Goal: Task Accomplishment & Management: Manage account settings

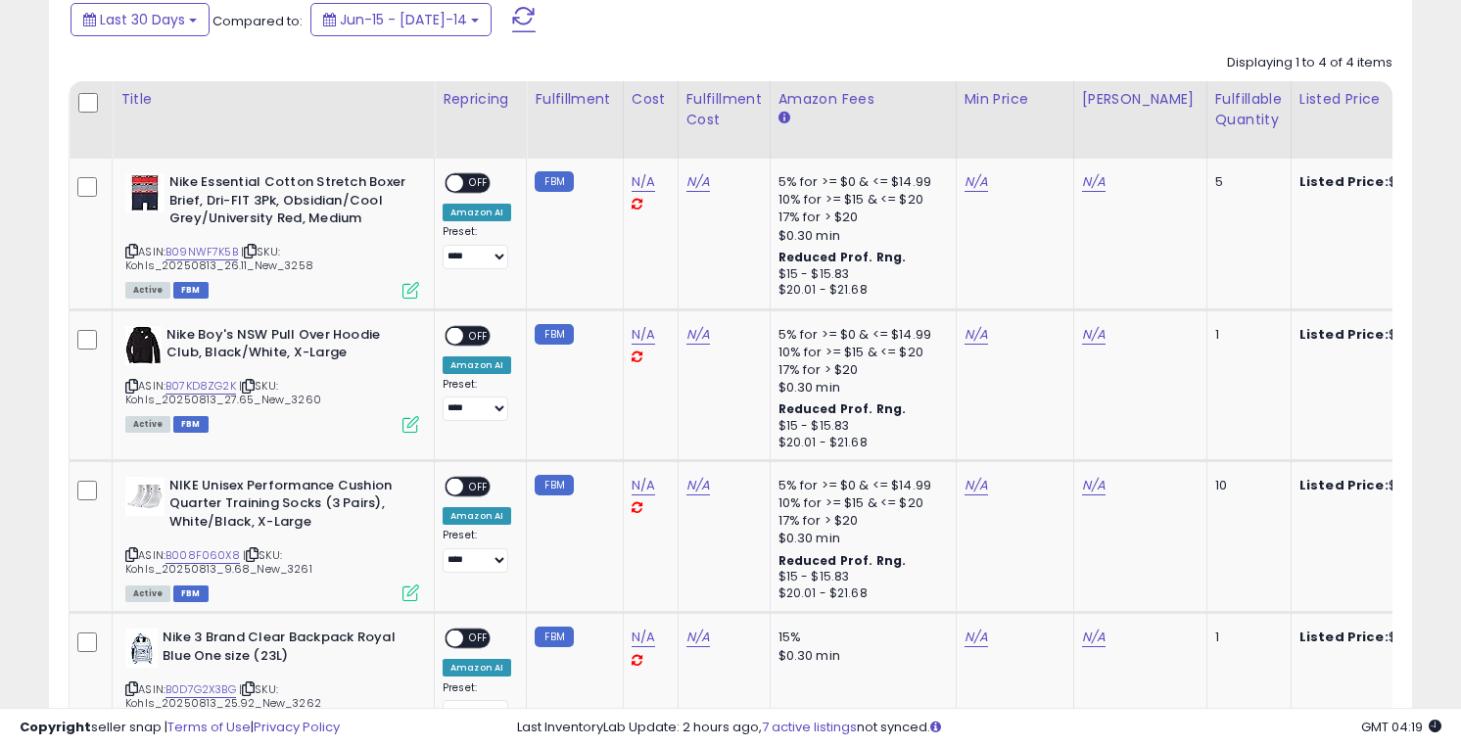
scroll to position [909, 0]
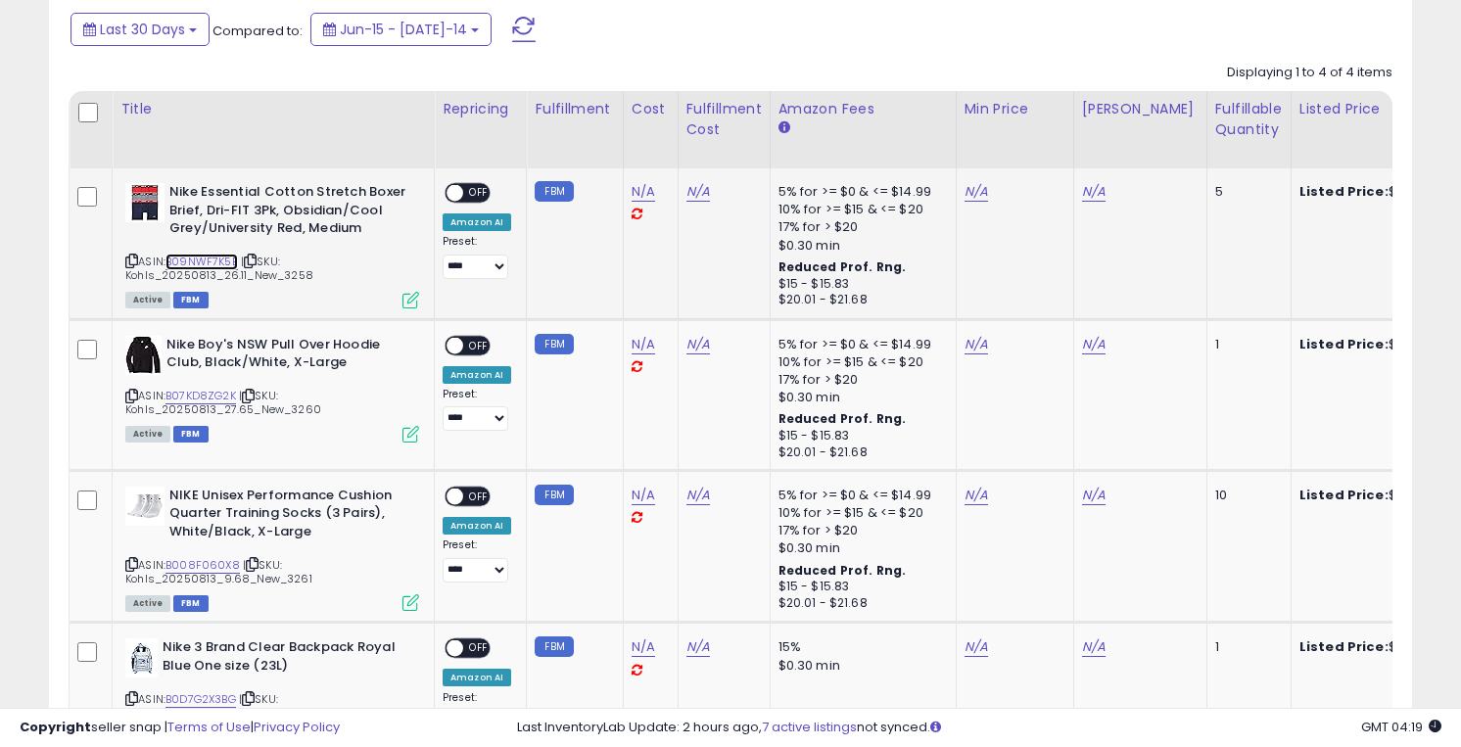
click at [206, 259] on link "B09NWF7K5B" at bounding box center [202, 262] width 72 height 17
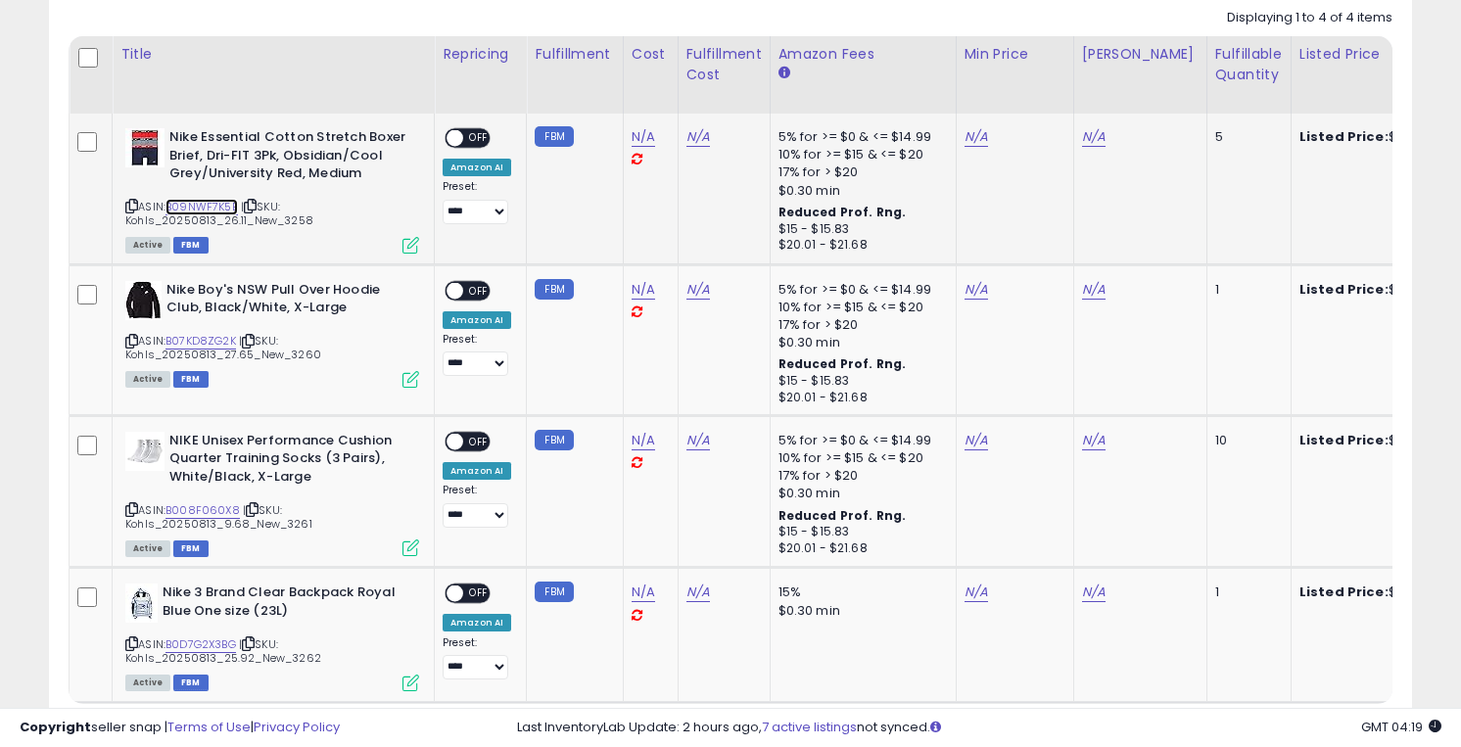
scroll to position [981, 0]
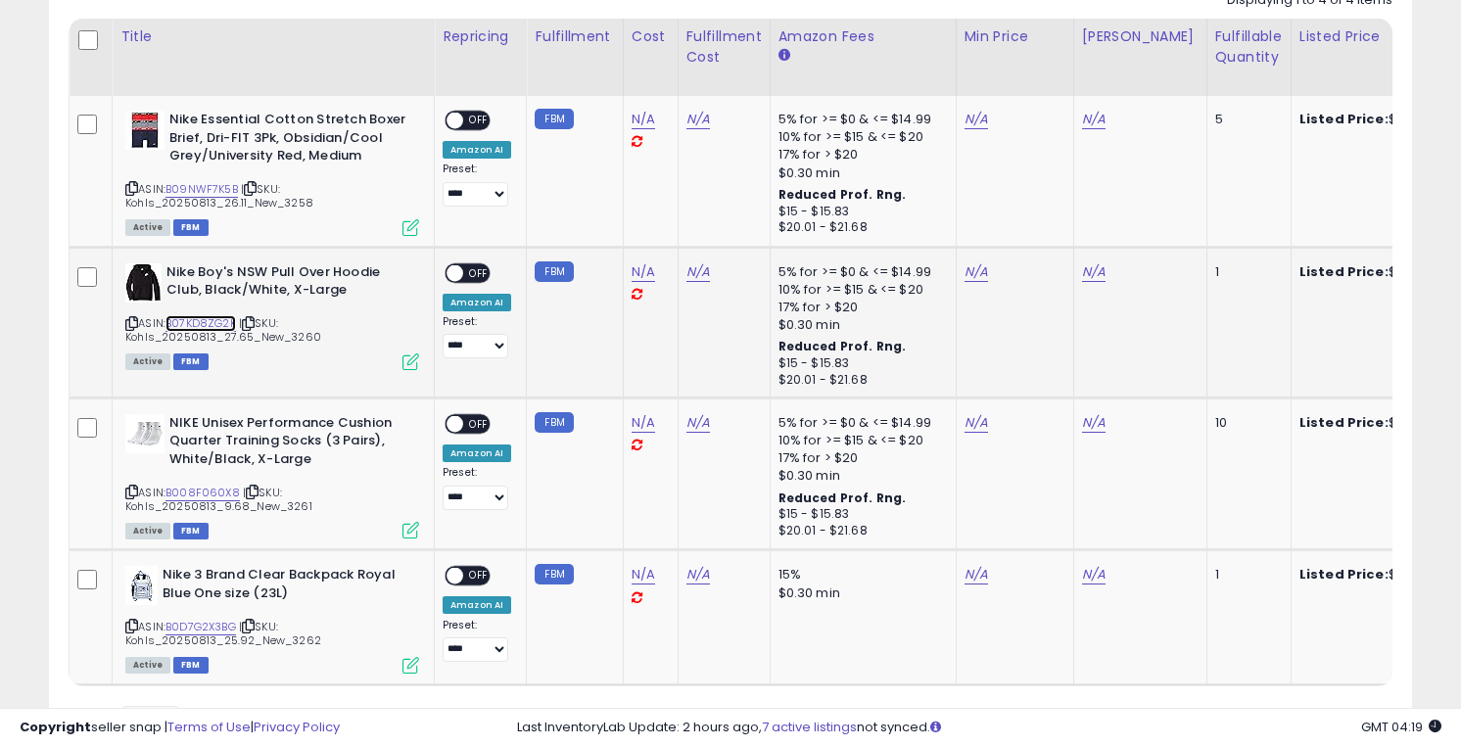
click at [195, 319] on link "B07KD8ZG2K" at bounding box center [201, 323] width 71 height 17
click at [200, 486] on link "B008F060X8" at bounding box center [203, 493] width 74 height 17
click at [203, 625] on link "B0D7G2X3BG" at bounding box center [201, 627] width 71 height 17
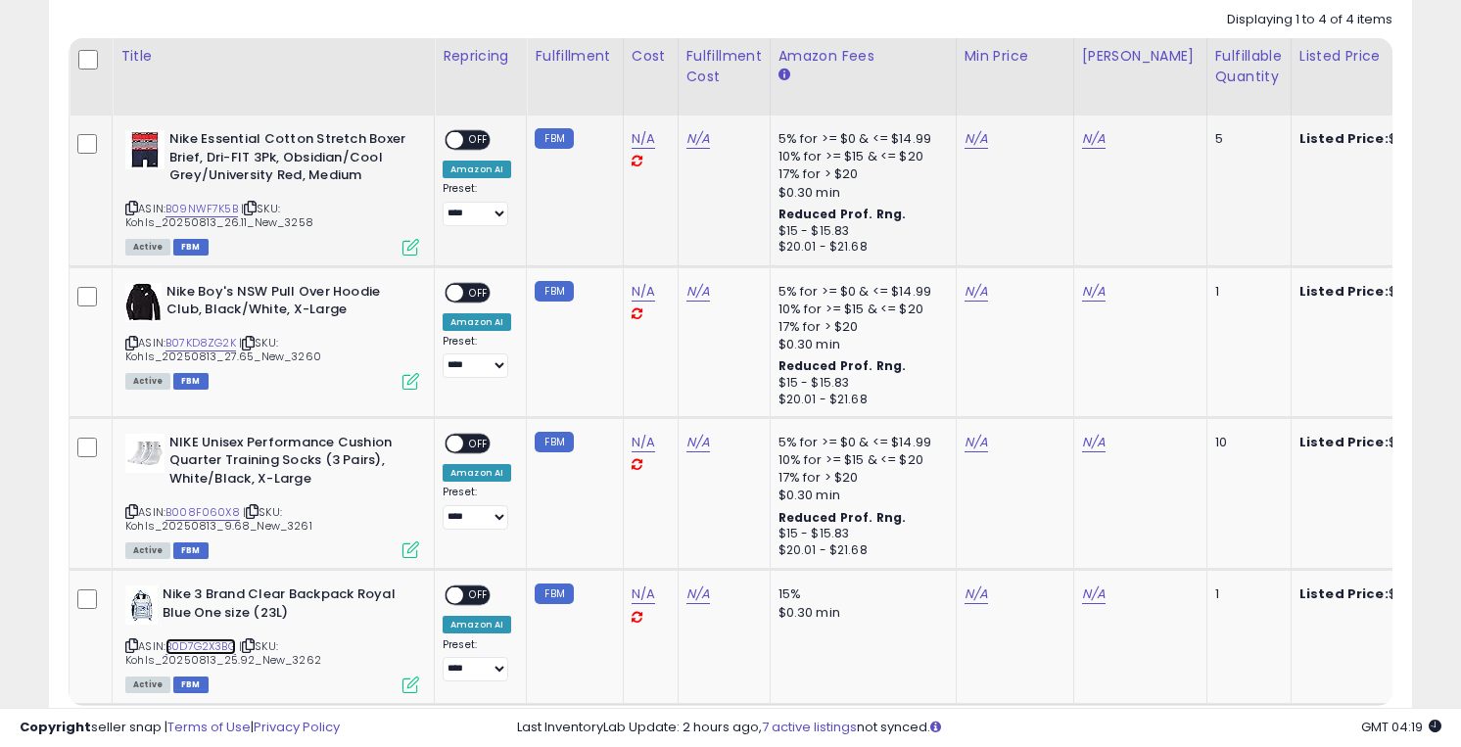
scroll to position [951, 0]
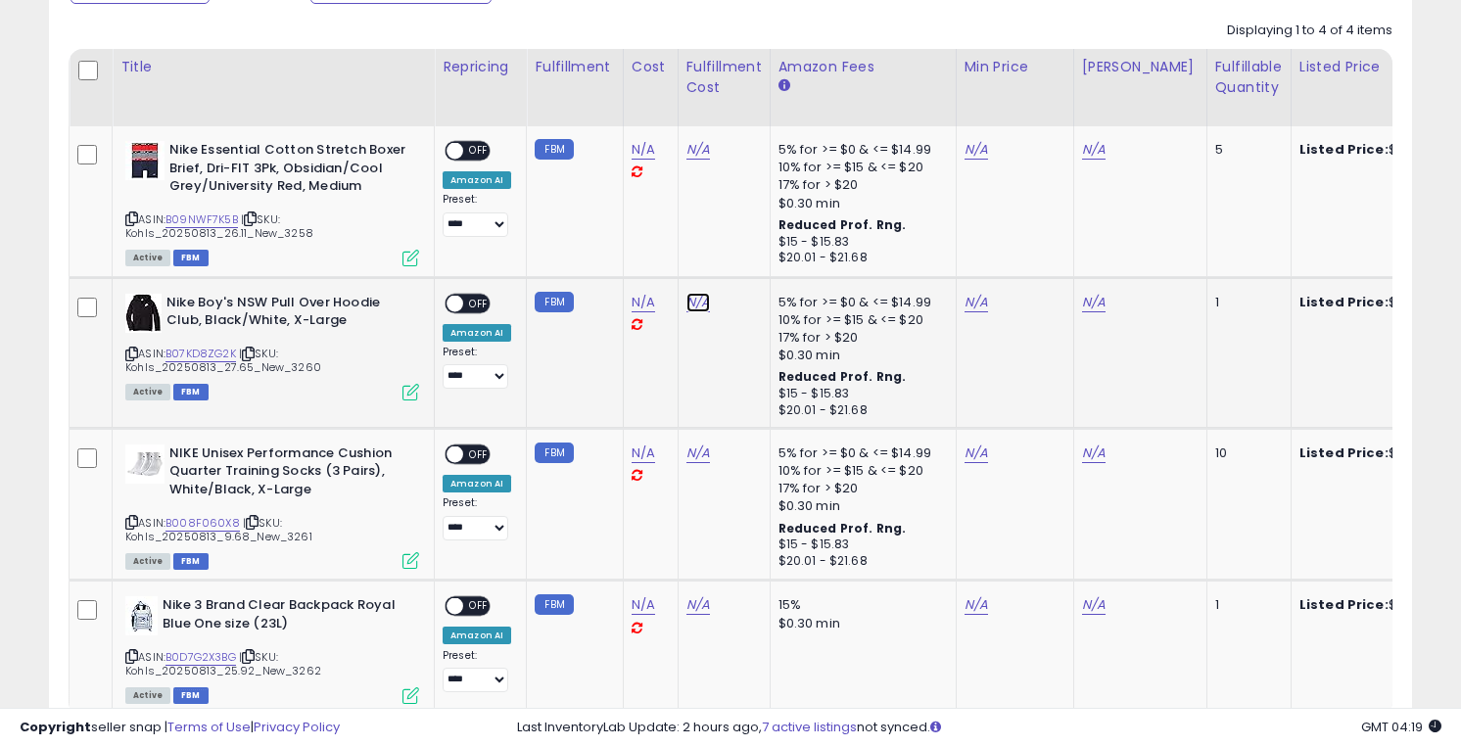
click at [688, 160] on link "N/A" at bounding box center [699, 150] width 24 height 20
type input "*"
click button "submit" at bounding box center [754, 253] width 33 height 29
click at [969, 154] on link "N/A" at bounding box center [977, 150] width 24 height 20
type input "*****"
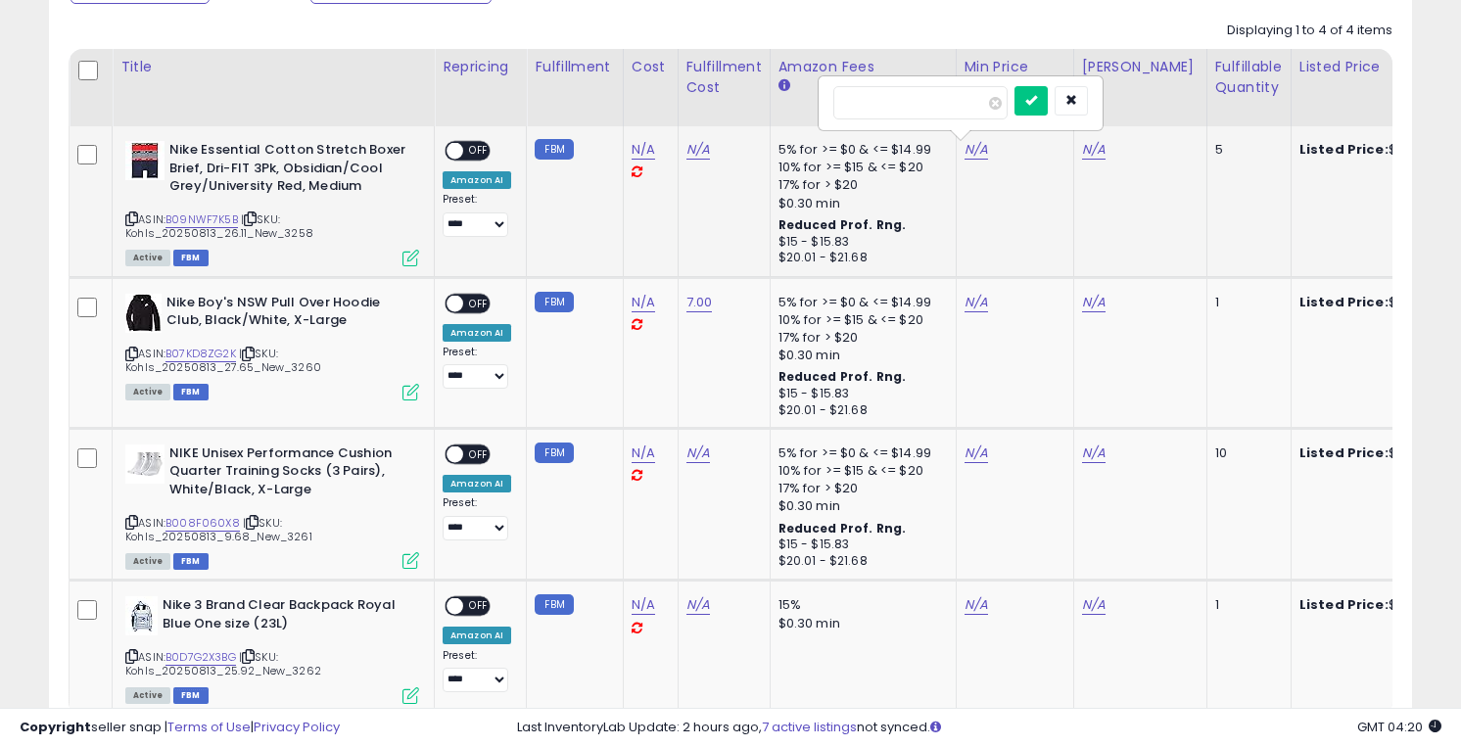
click button "submit" at bounding box center [1031, 100] width 33 height 29
click at [1083, 150] on link "N/A" at bounding box center [1094, 150] width 24 height 20
type input "**"
click button "submit" at bounding box center [1148, 100] width 33 height 29
click at [692, 150] on link "N/A" at bounding box center [699, 150] width 24 height 20
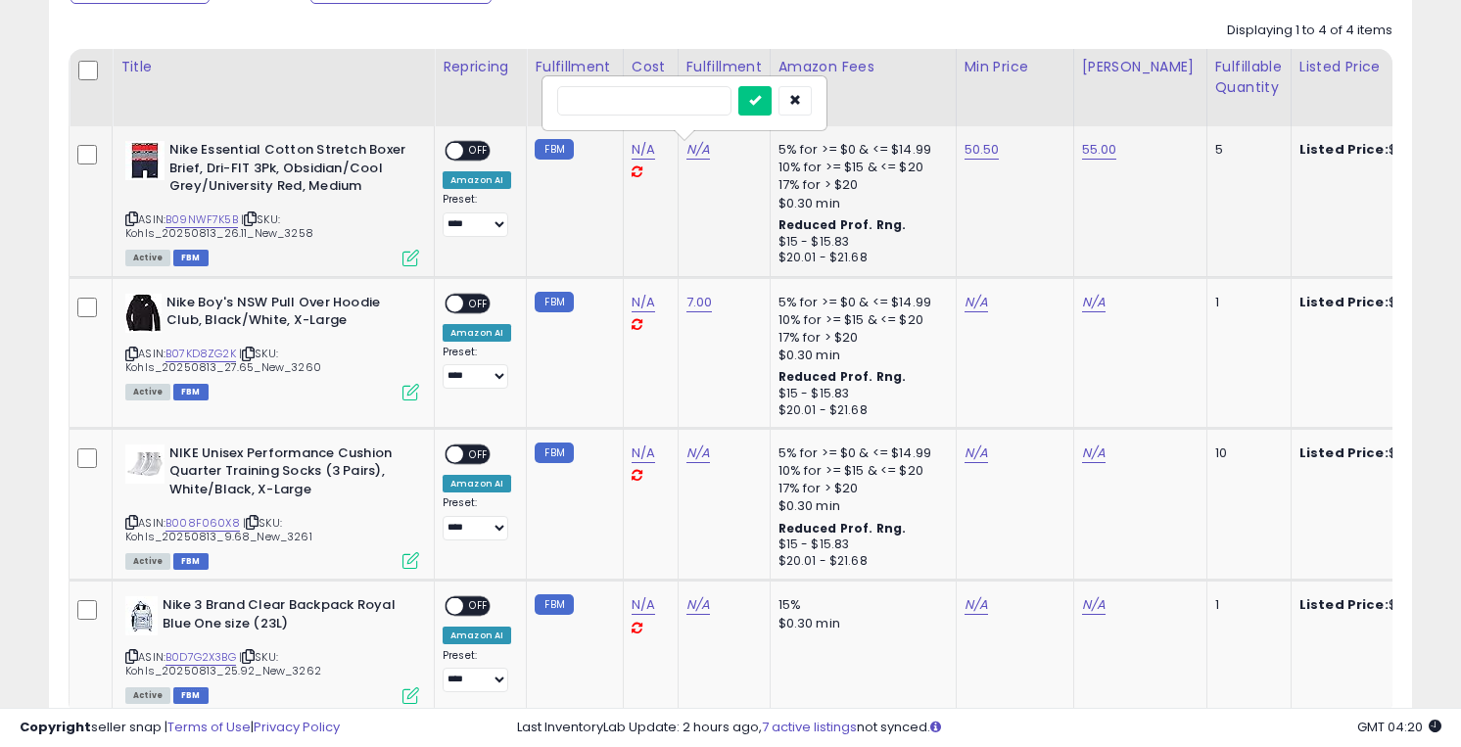
type input "*"
click button "submit" at bounding box center [754, 100] width 33 height 29
click at [479, 155] on span "OFF" at bounding box center [478, 151] width 31 height 17
click at [971, 306] on link "N/A" at bounding box center [977, 303] width 24 height 20
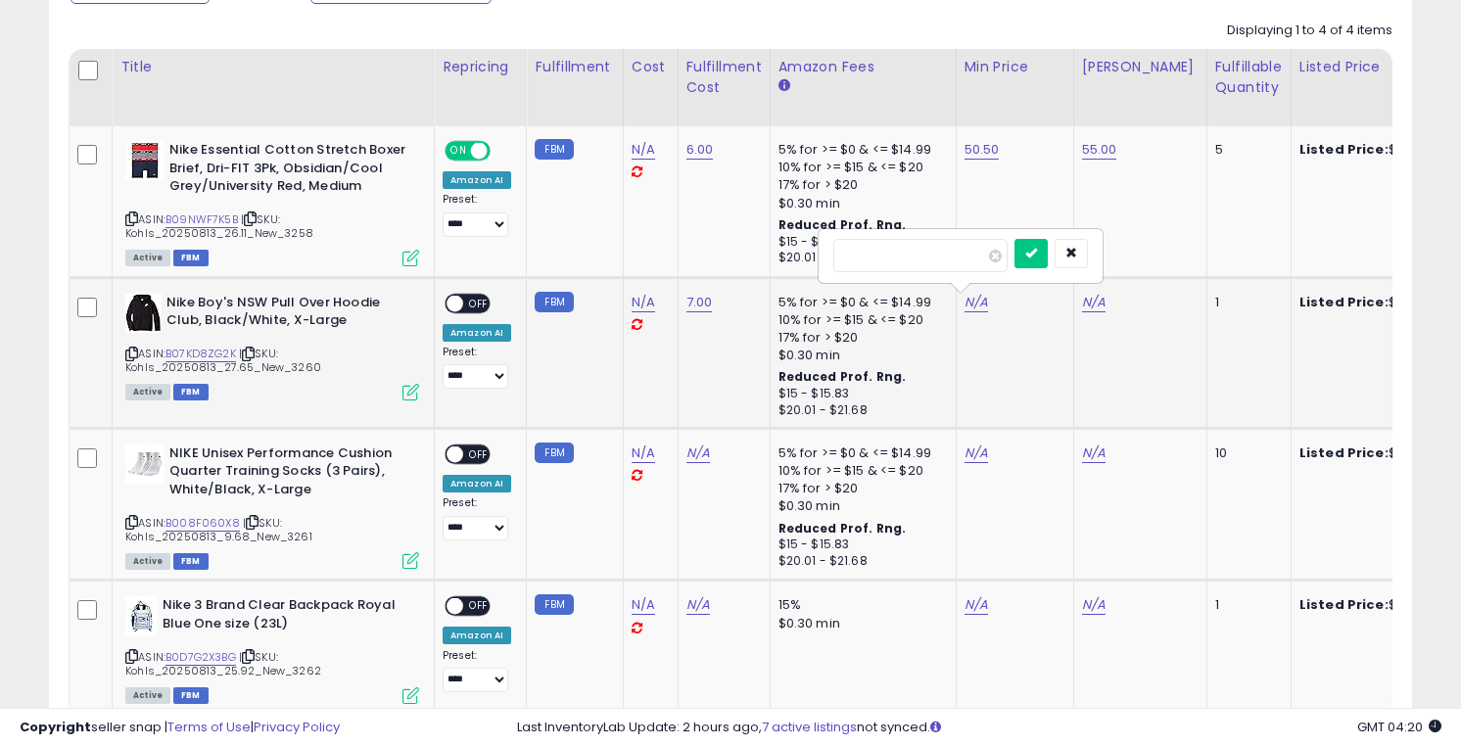
type input "**"
click button "submit" at bounding box center [1031, 253] width 33 height 29
click at [1083, 298] on link "N/A" at bounding box center [1094, 303] width 24 height 20
type input "**"
click button "submit" at bounding box center [1148, 253] width 33 height 29
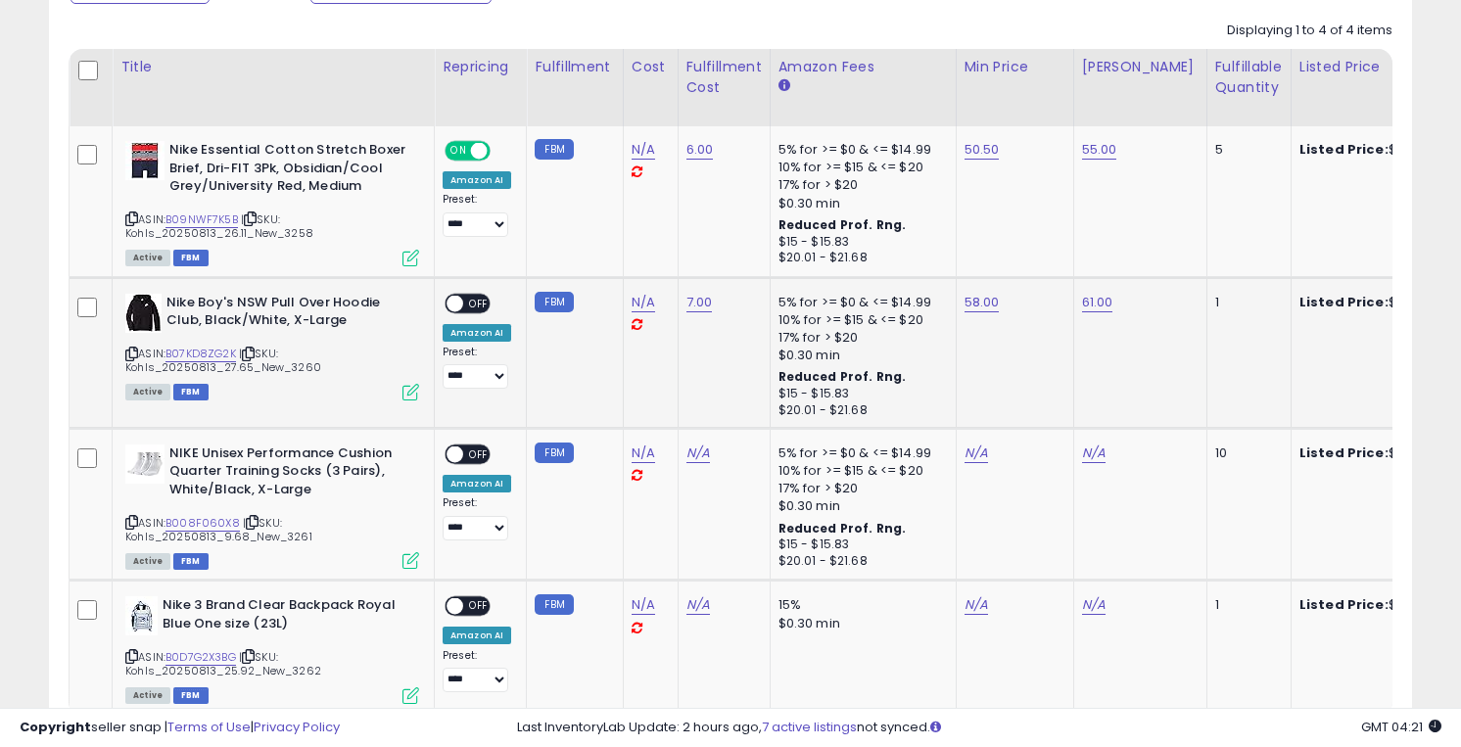
click at [483, 305] on span "OFF" at bounding box center [478, 303] width 31 height 17
click at [970, 451] on link "N/A" at bounding box center [977, 454] width 24 height 20
type input "**"
click button "submit" at bounding box center [1031, 404] width 33 height 29
click at [1082, 456] on link "N/A" at bounding box center [1094, 454] width 24 height 20
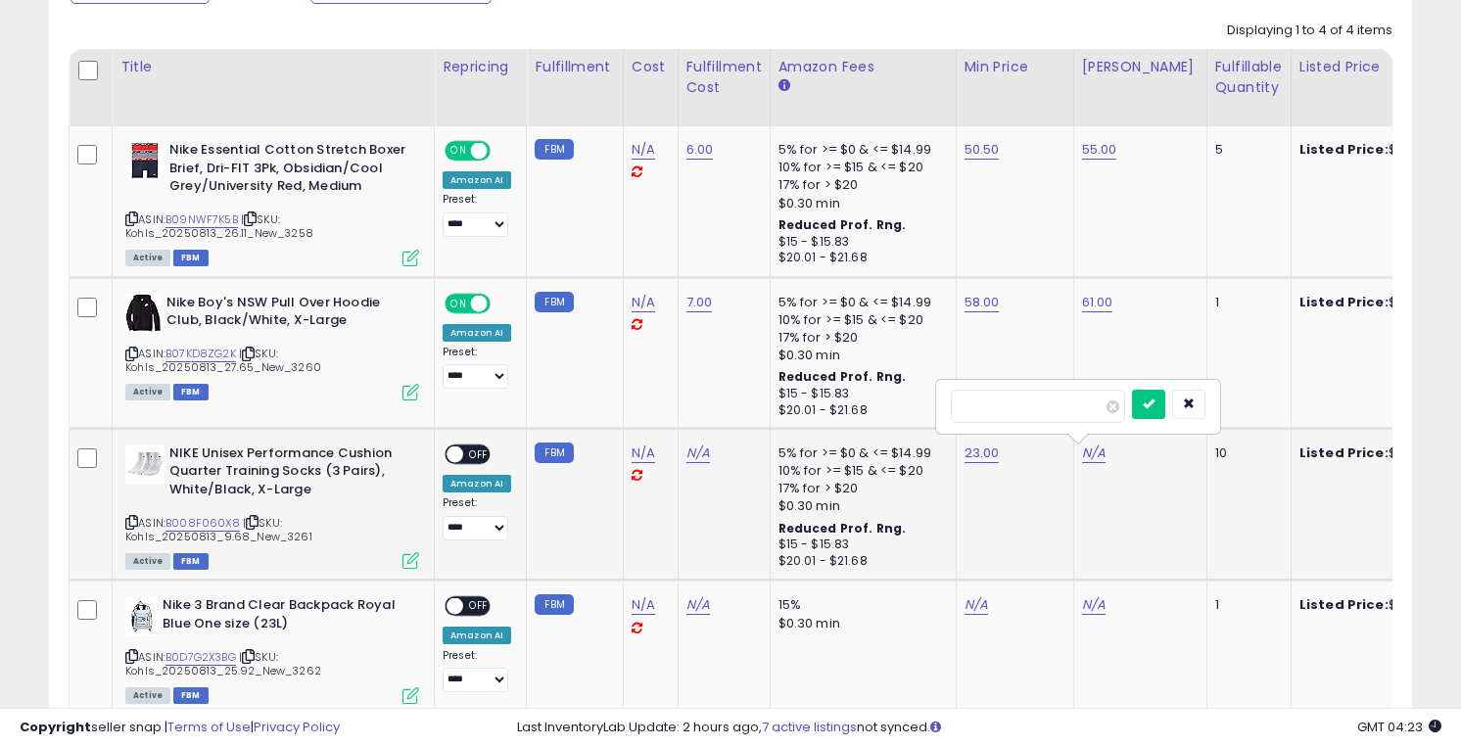
type input "**"
click button "submit" at bounding box center [1148, 404] width 33 height 29
click at [695, 454] on link "N/A" at bounding box center [699, 454] width 24 height 20
type input "****"
click button "submit" at bounding box center [754, 404] width 33 height 29
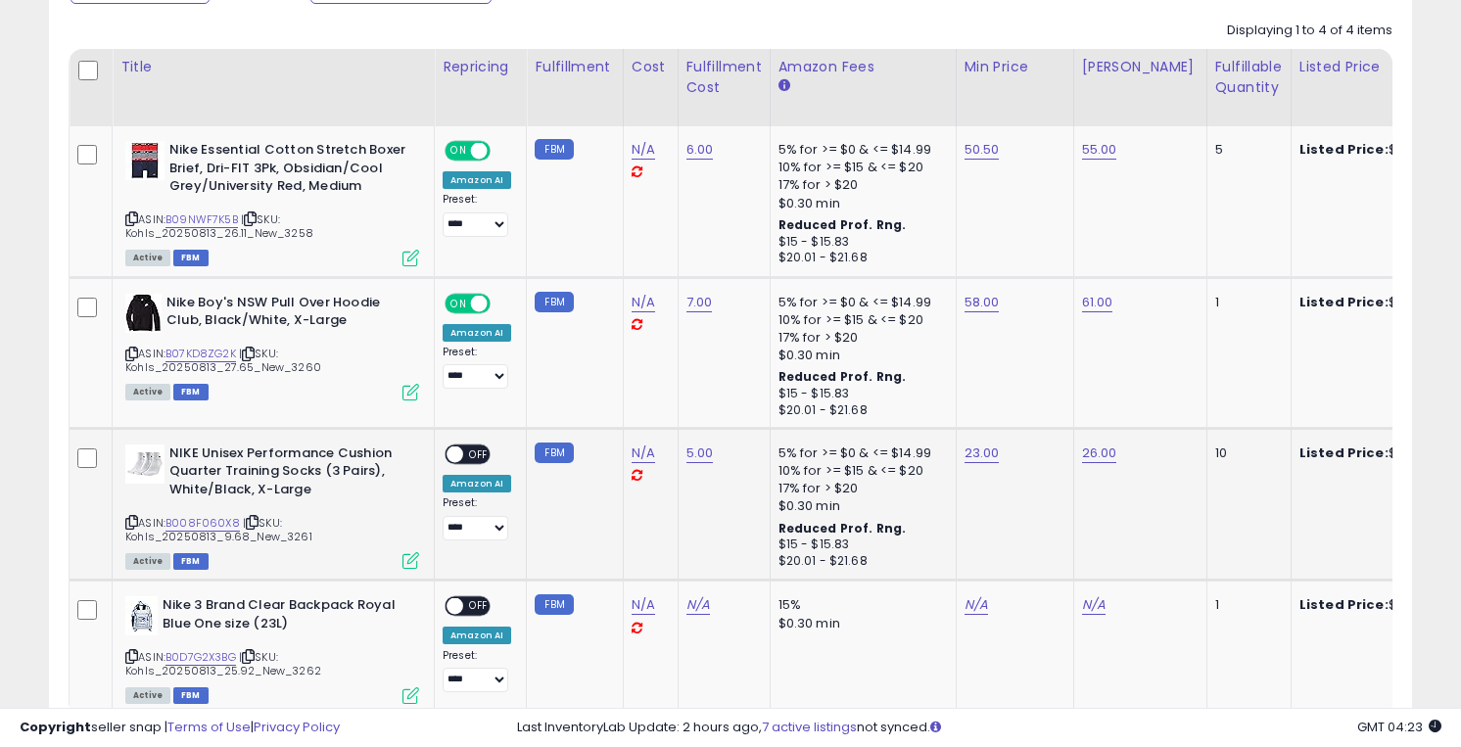
click at [481, 456] on span "OFF" at bounding box center [478, 454] width 31 height 17
click at [965, 614] on link "N/A" at bounding box center [977, 605] width 24 height 20
type input "*****"
click button "submit" at bounding box center [1031, 557] width 33 height 29
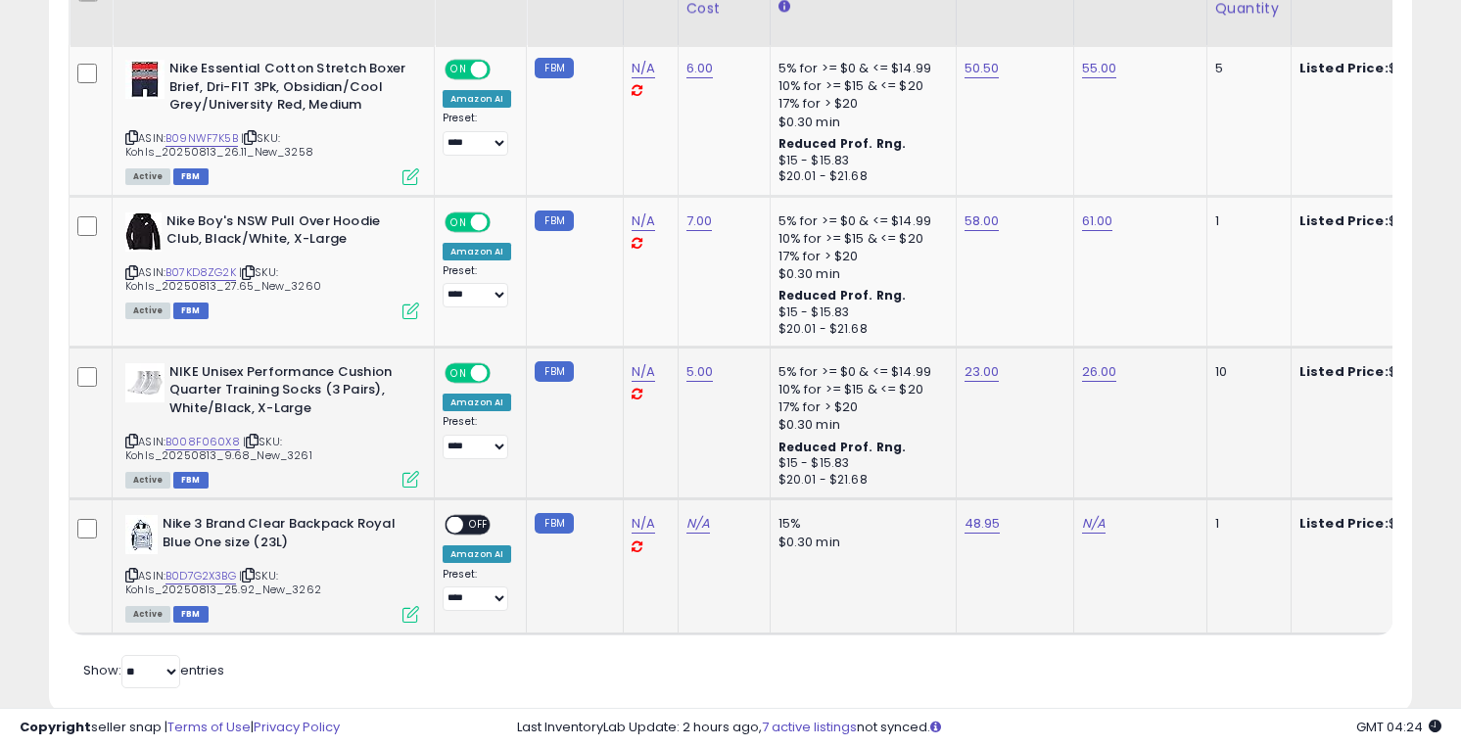
scroll to position [1071, 0]
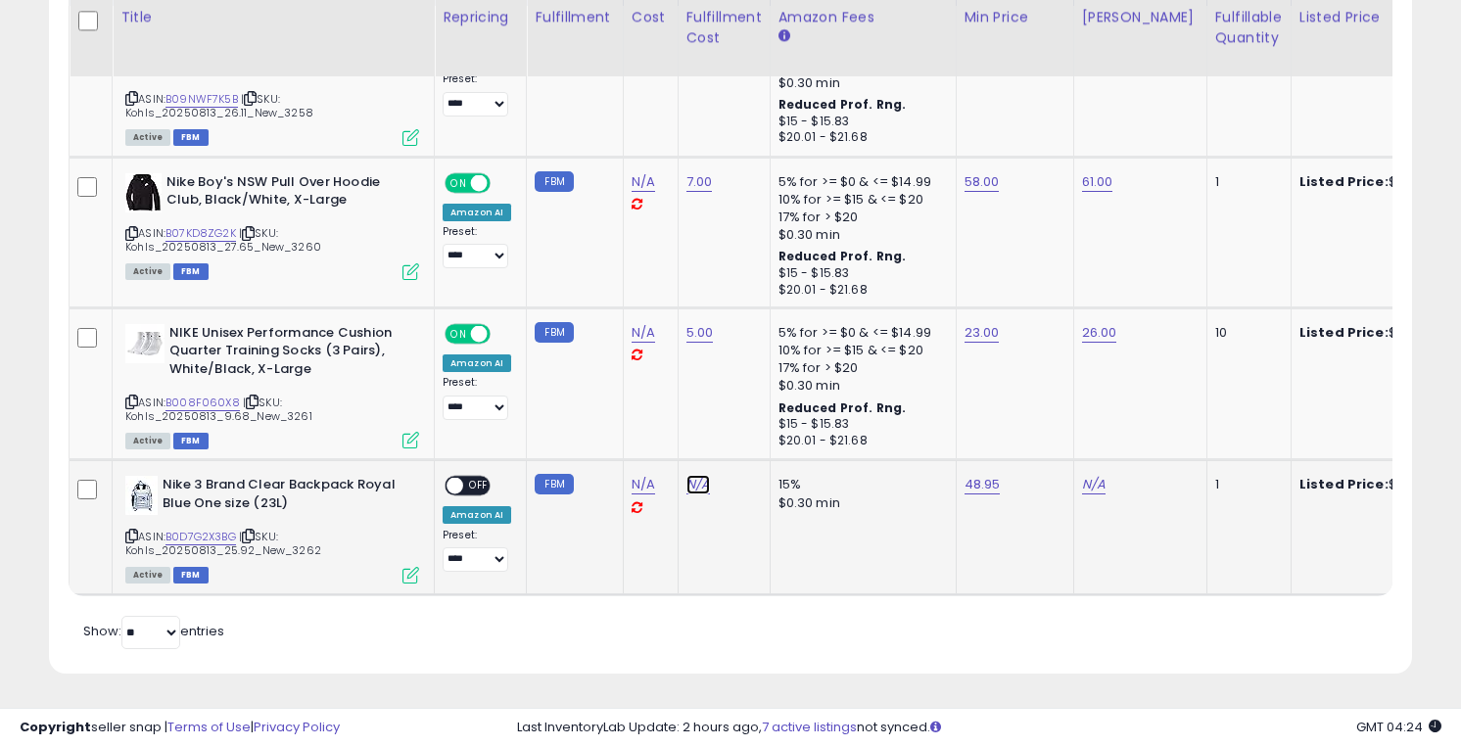
click at [689, 491] on link "N/A" at bounding box center [699, 485] width 24 height 20
type input "****"
click button "submit" at bounding box center [754, 436] width 33 height 29
click at [1097, 482] on link "N/A" at bounding box center [1094, 485] width 24 height 20
type input "**"
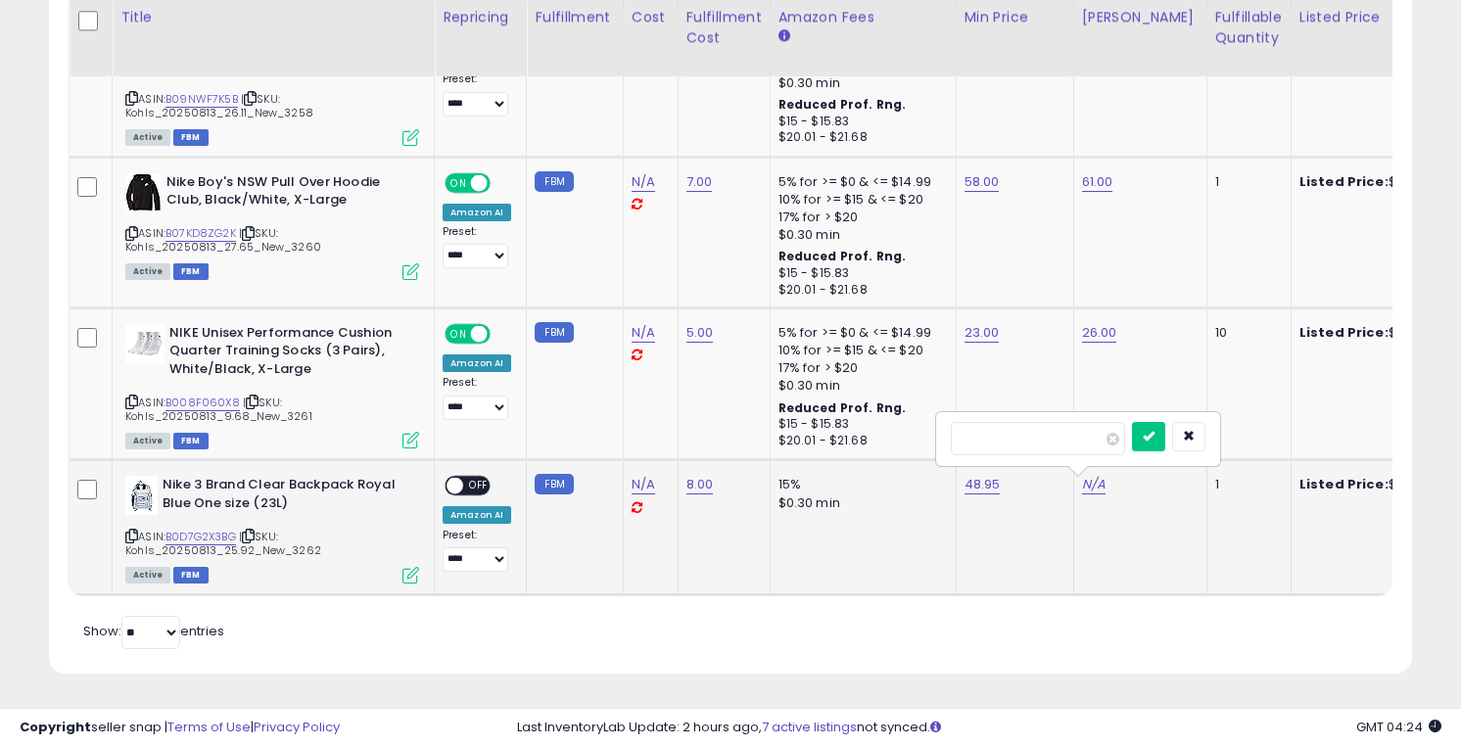
click button "submit" at bounding box center [1148, 436] width 33 height 29
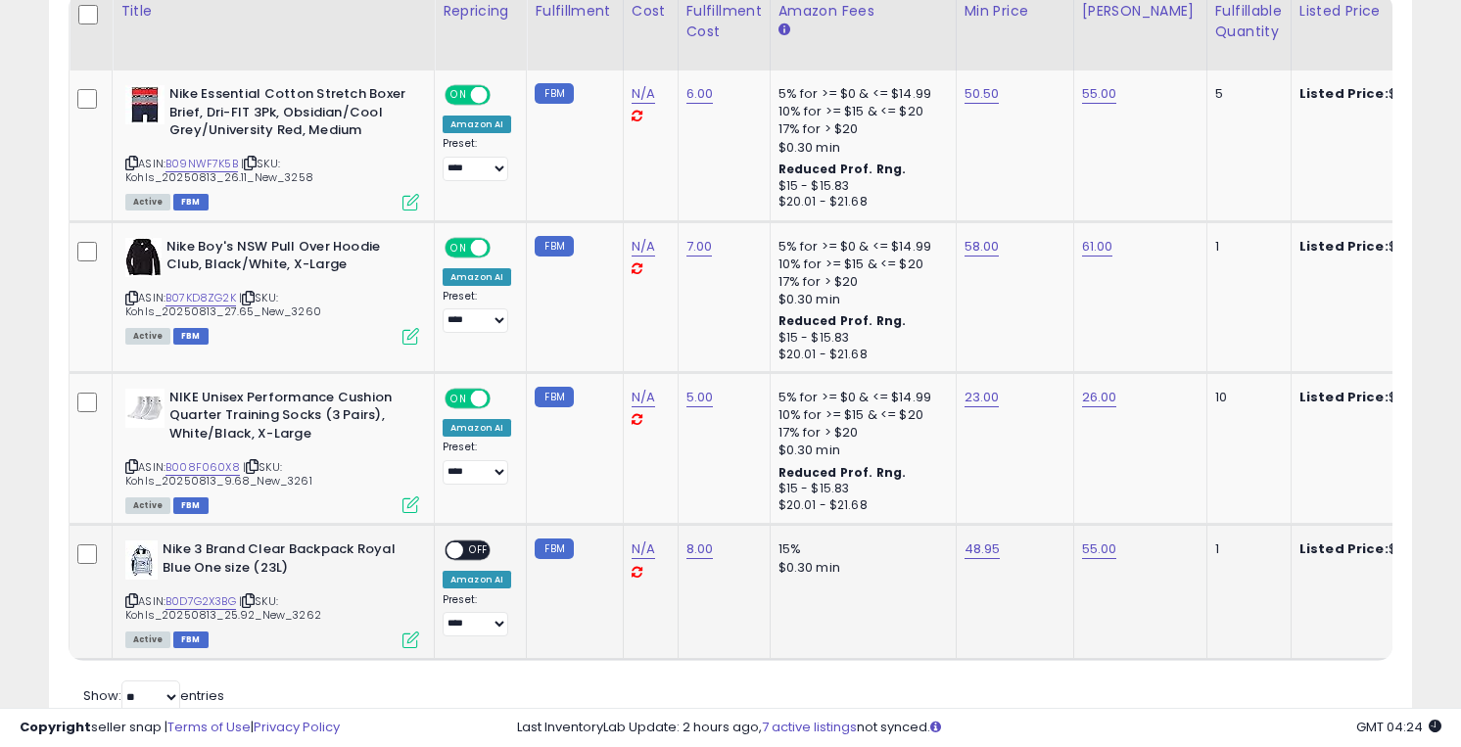
scroll to position [1010, 0]
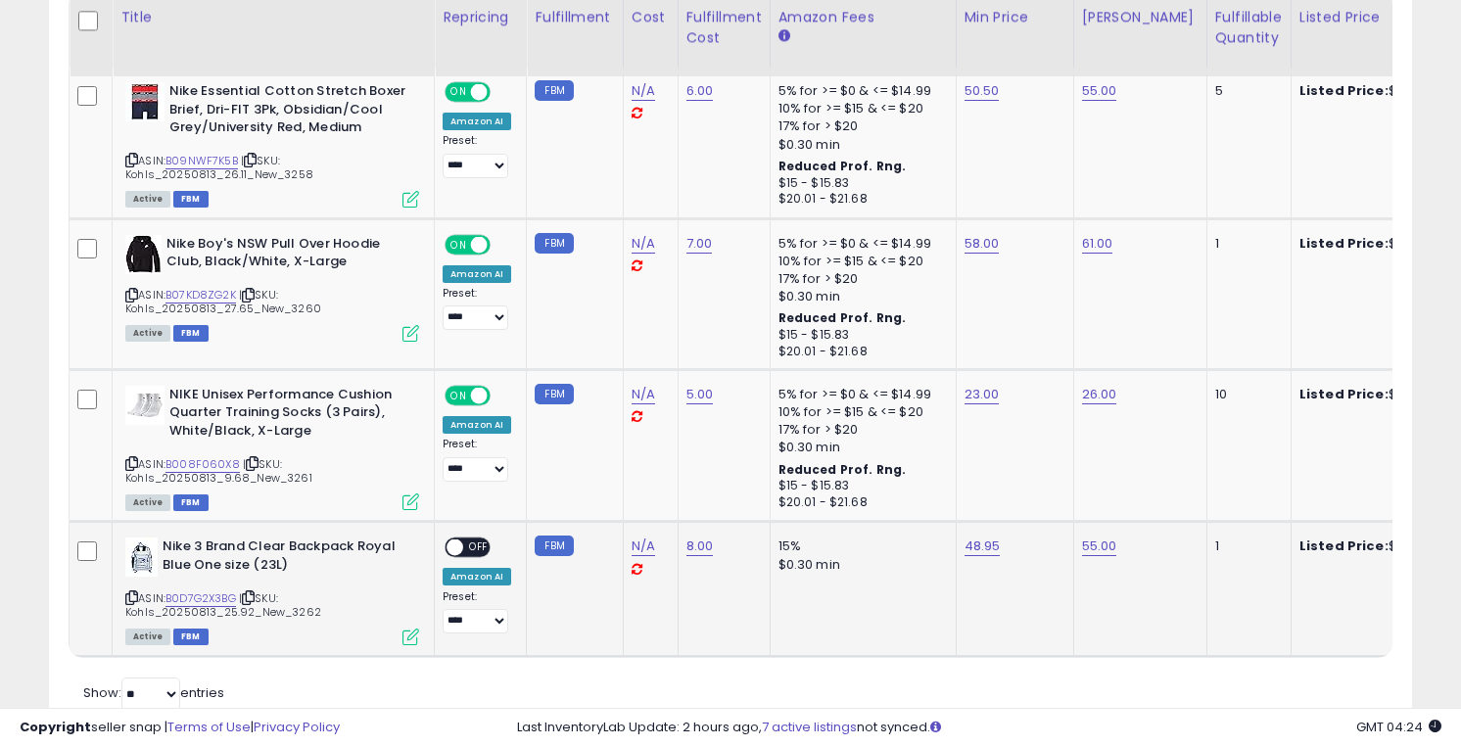
click at [477, 548] on span "OFF" at bounding box center [478, 548] width 31 height 17
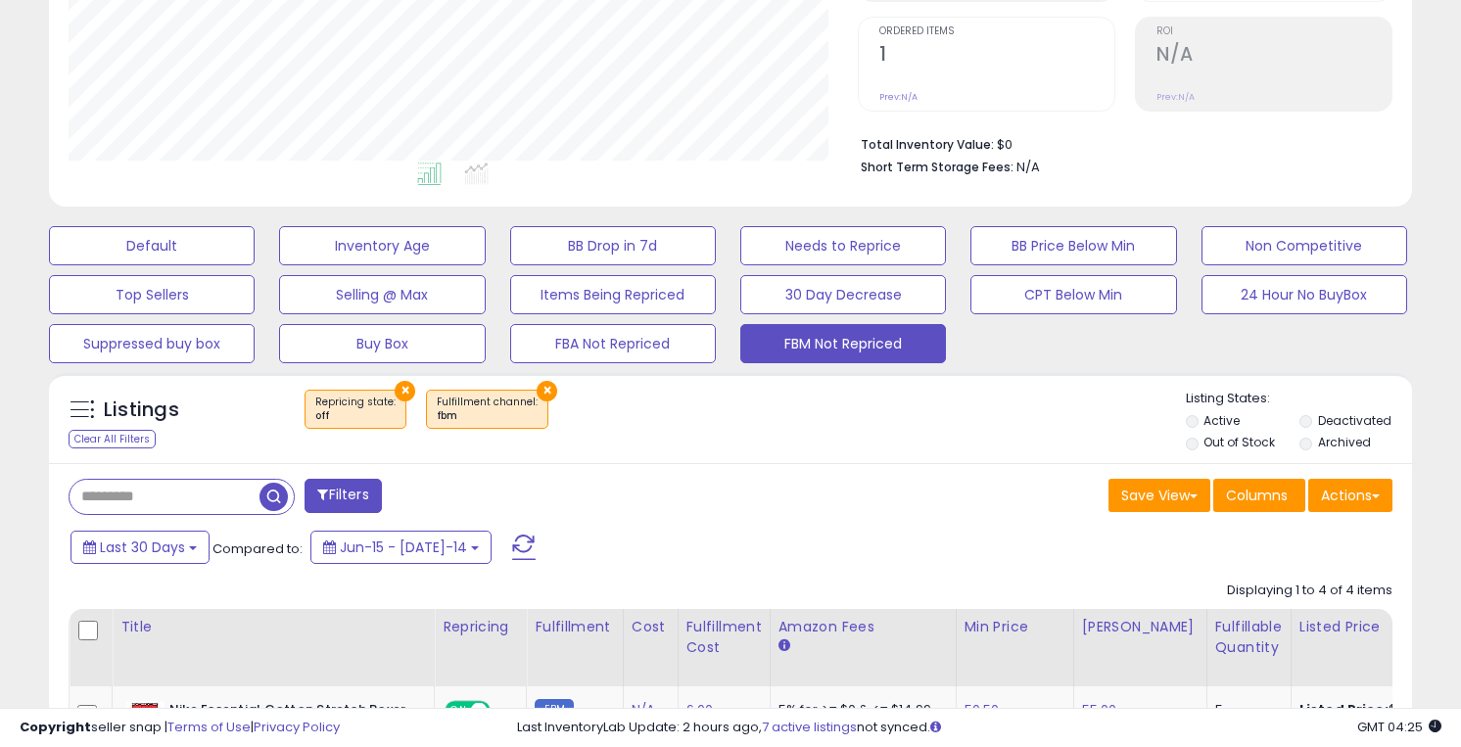
scroll to position [392, 0]
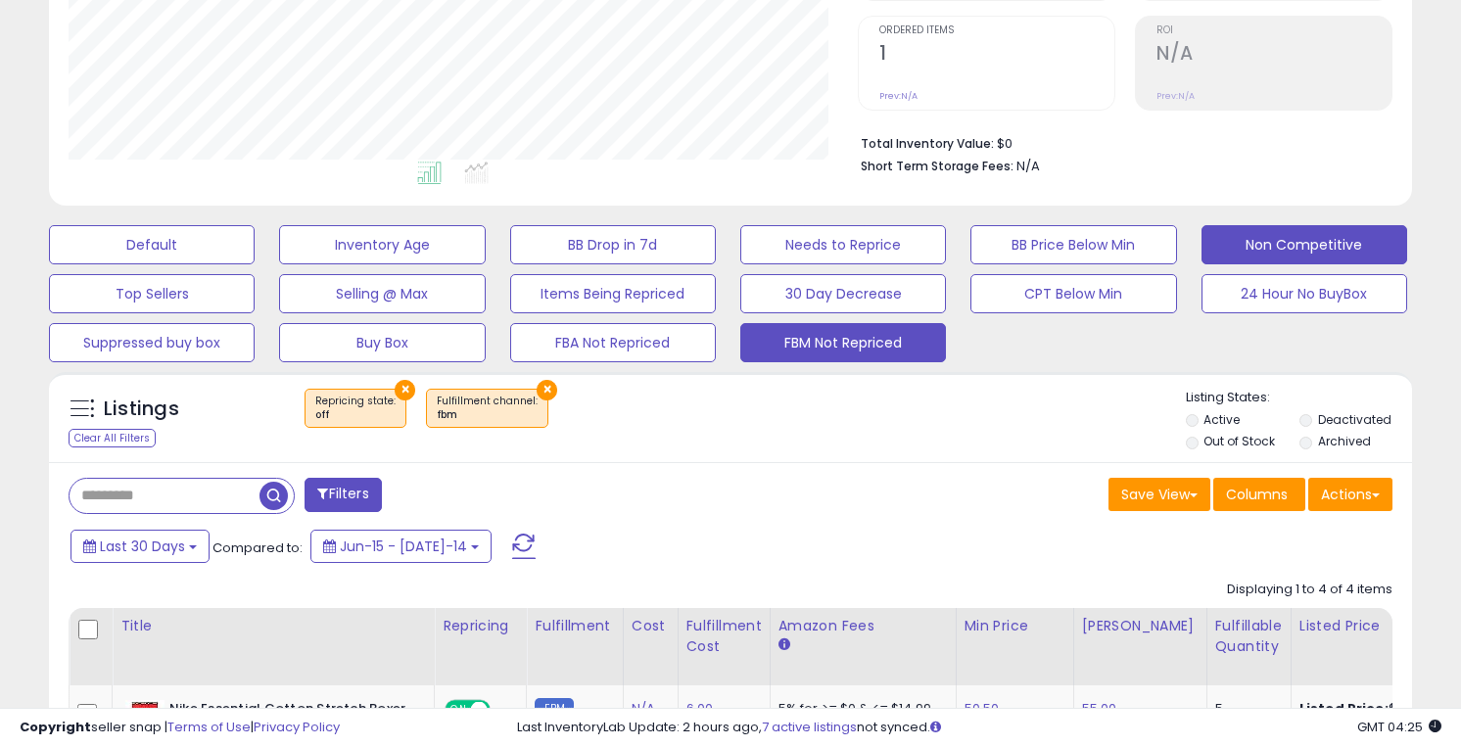
click at [255, 243] on button "Non Competitive" at bounding box center [152, 244] width 206 height 39
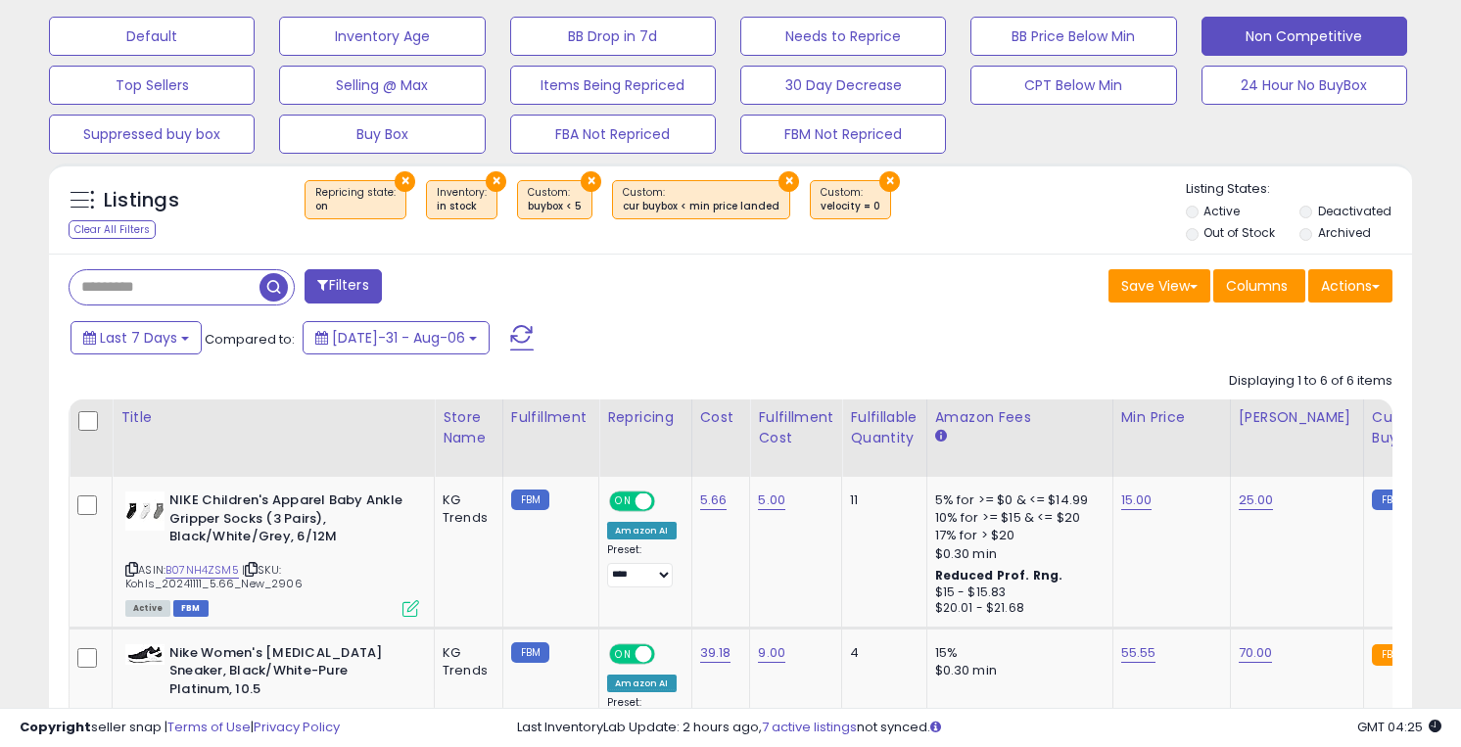
scroll to position [0, 0]
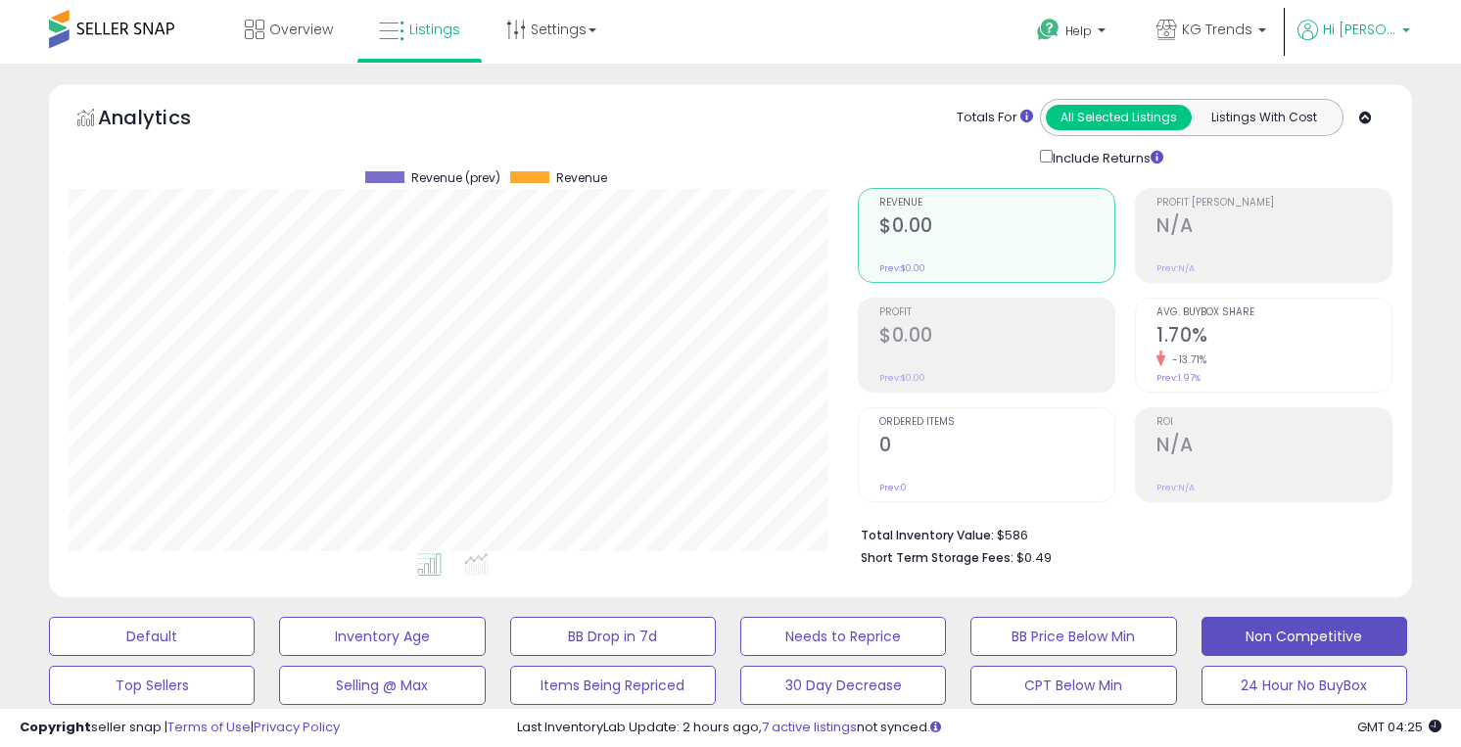
click at [1363, 37] on span "Hi [PERSON_NAME]" at bounding box center [1359, 30] width 73 height 20
click at [1353, 221] on li "Logout" at bounding box center [1365, 208] width 81 height 48
click at [1351, 212] on link "Logout" at bounding box center [1366, 207] width 43 height 19
